Goal: Find specific page/section: Find specific page/section

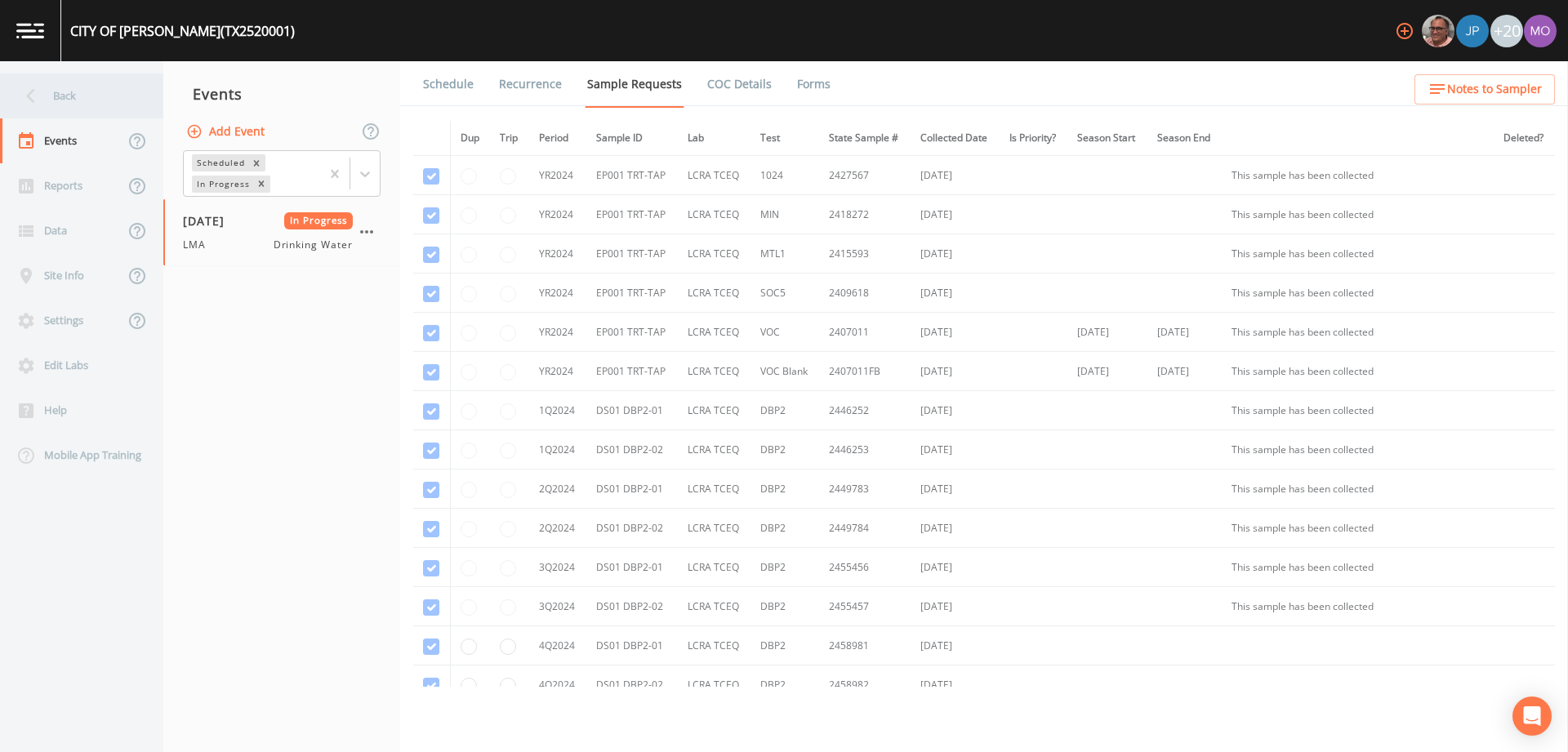
click at [70, 86] on div "Back" at bounding box center [74, 96] width 147 height 44
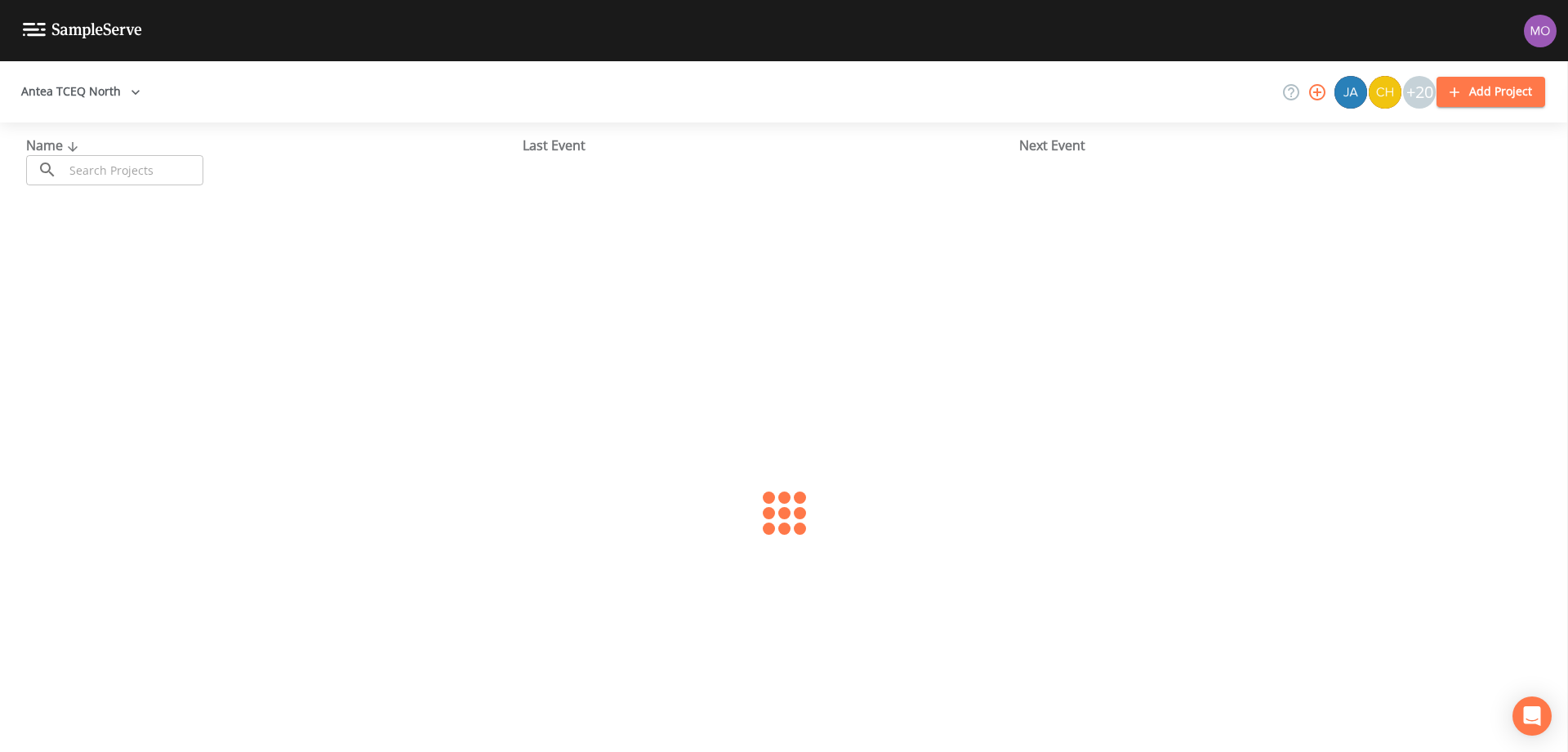
click at [113, 170] on input "text" at bounding box center [133, 169] width 140 height 30
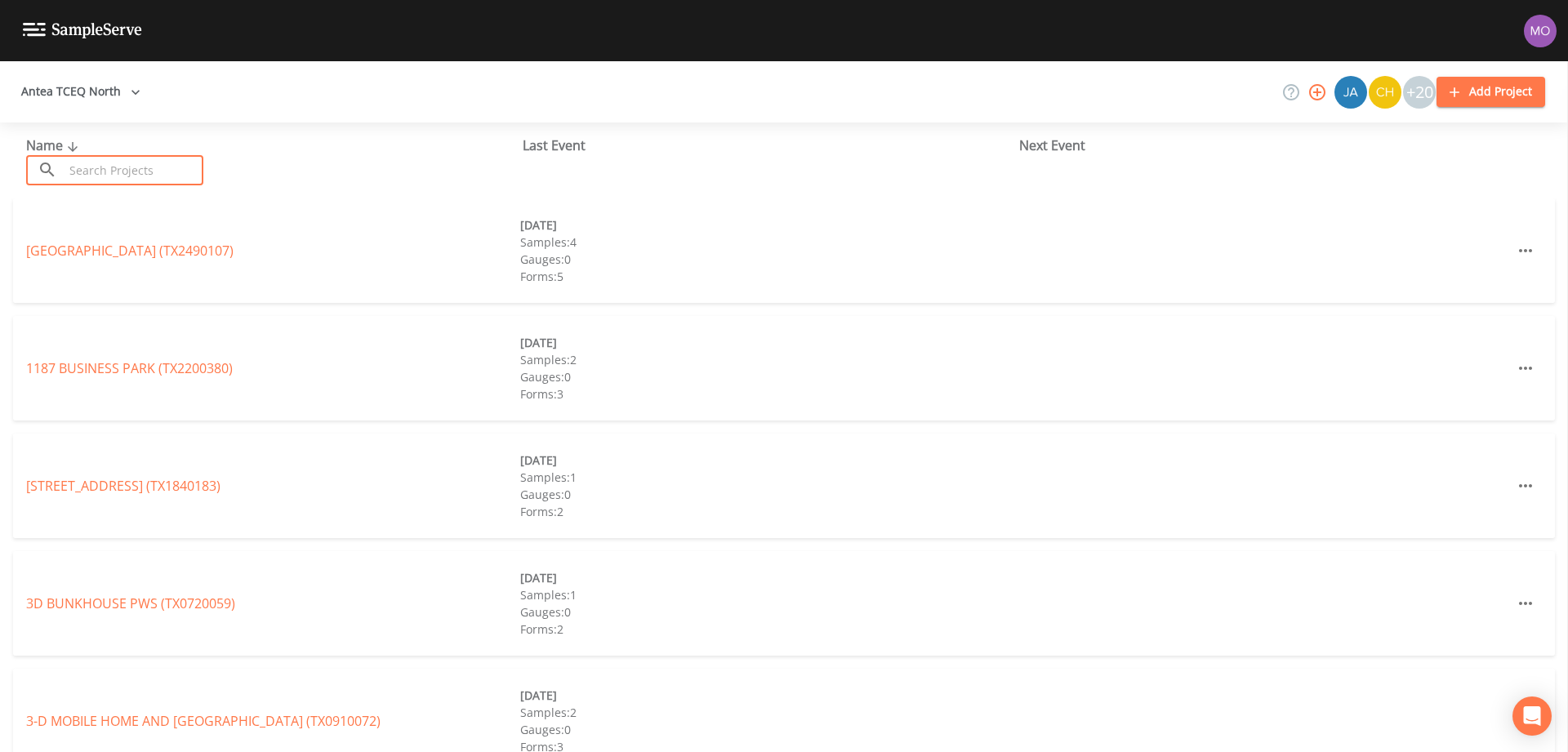
paste input "TX2200043"
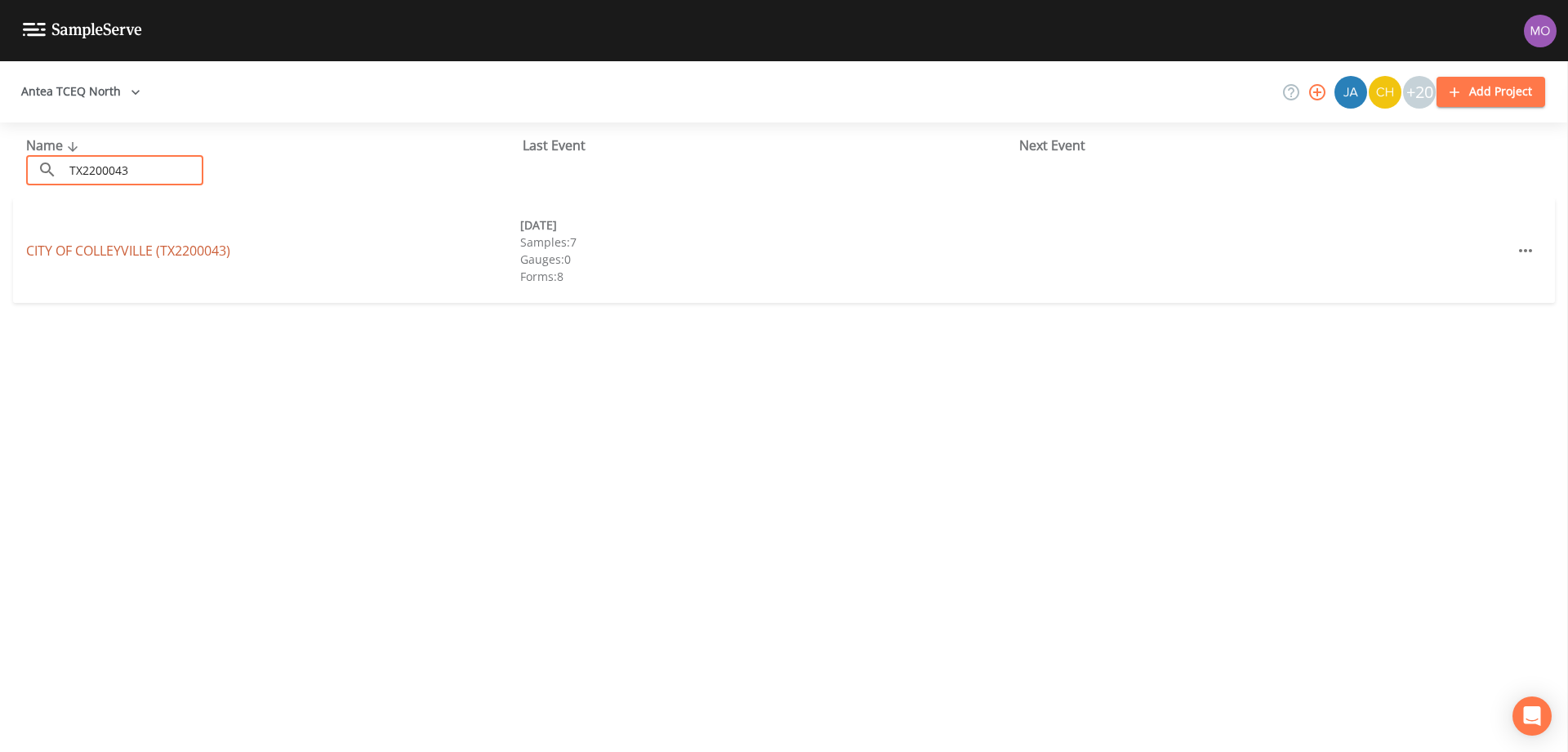
type input "TX2200043"
click at [151, 248] on link "CITY OF [GEOGRAPHIC_DATA] (TX2200043)" at bounding box center [128, 250] width 205 height 18
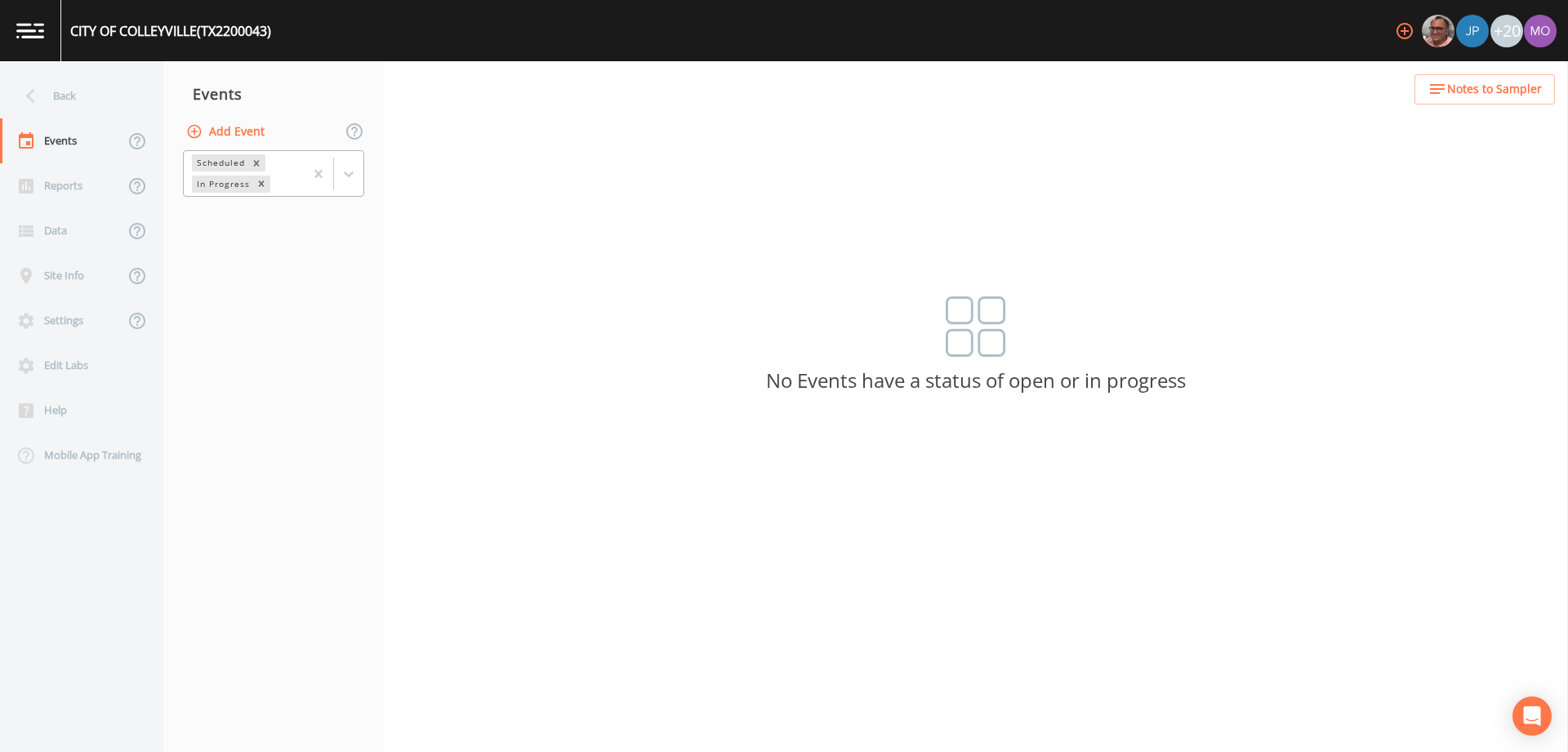
click at [227, 174] on div "Scheduled In Progress" at bounding box center [244, 174] width 120 height 44
click at [228, 208] on div "Completed" at bounding box center [274, 220] width 181 height 27
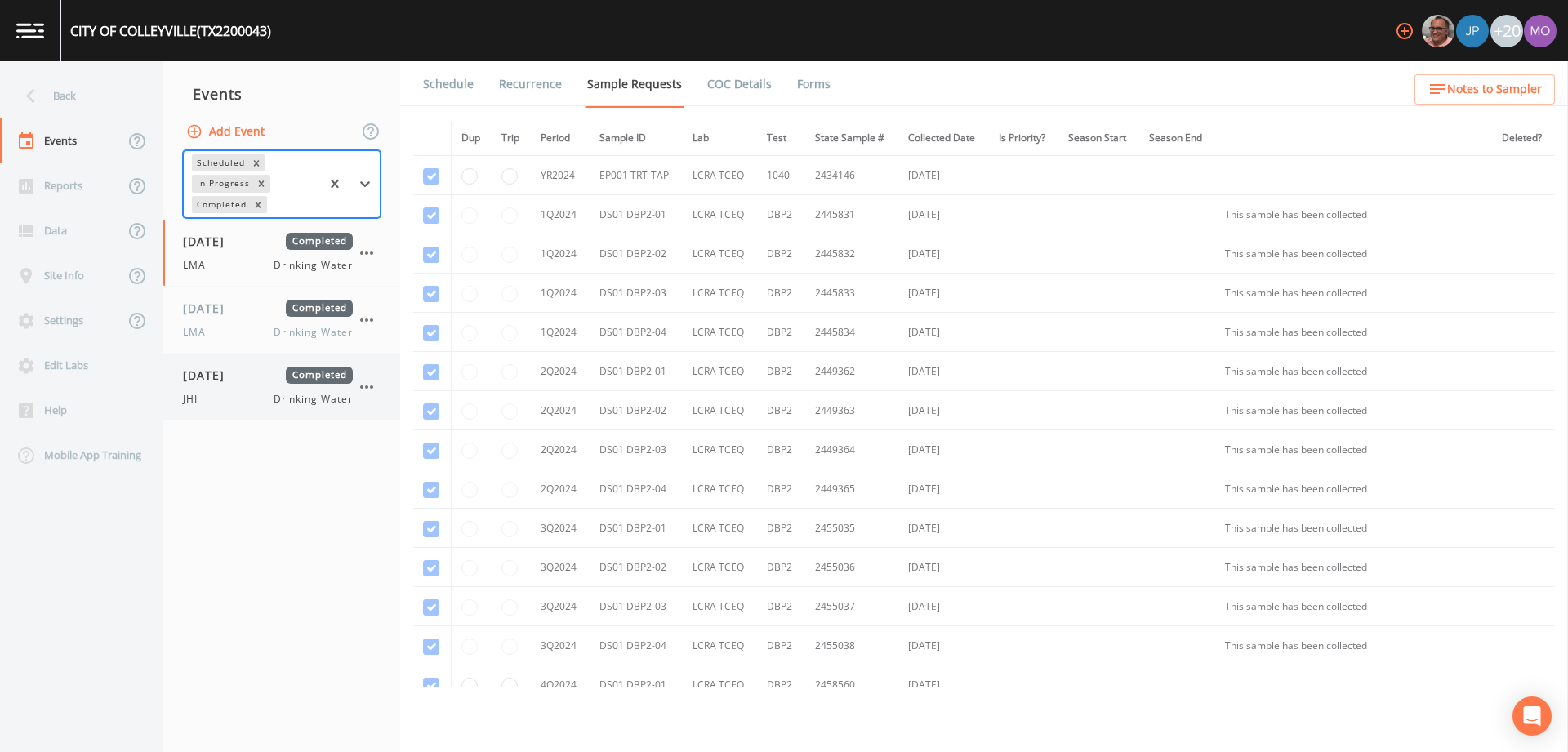
click at [199, 375] on span "[DATE]" at bounding box center [210, 375] width 53 height 17
click at [813, 74] on link "Forms" at bounding box center [814, 84] width 39 height 45
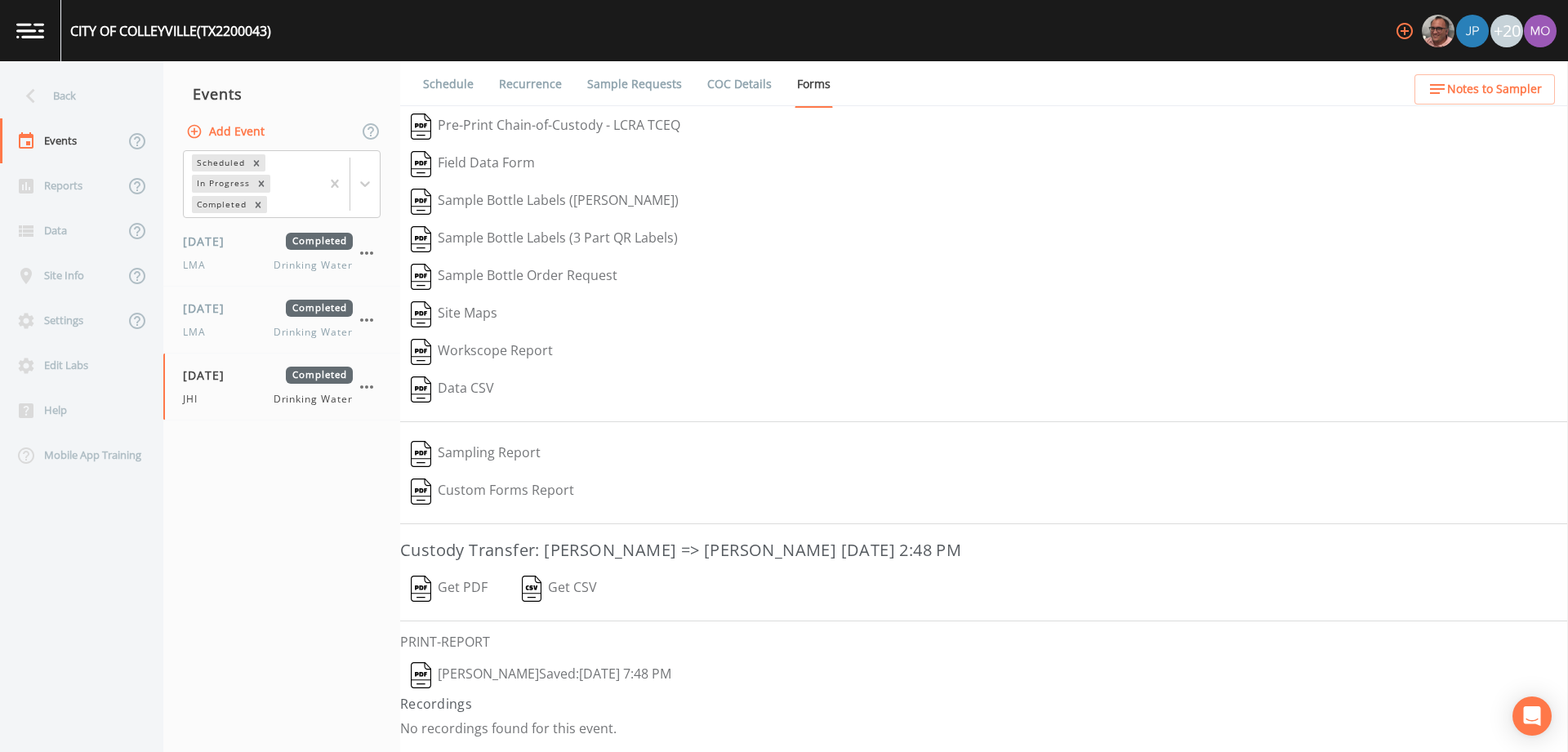
click at [424, 683] on img "button" at bounding box center [421, 675] width 21 height 27
click at [307, 497] on nav "Events Add Event Scheduled In Progress Completed [DATE] Completed LMA Drinking …" at bounding box center [282, 406] width 237 height 690
